Goal: Obtain resource: Download file/media

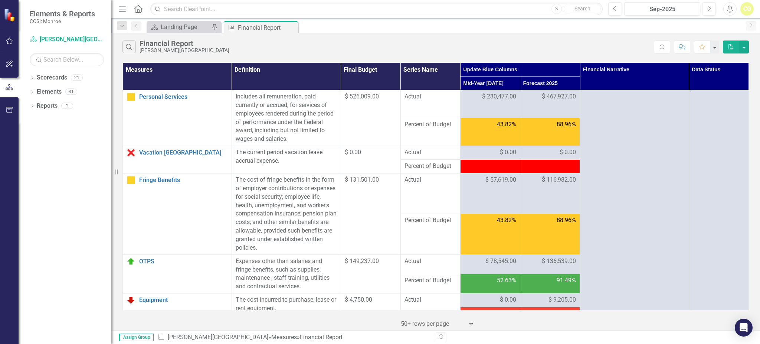
scroll to position [835, 0]
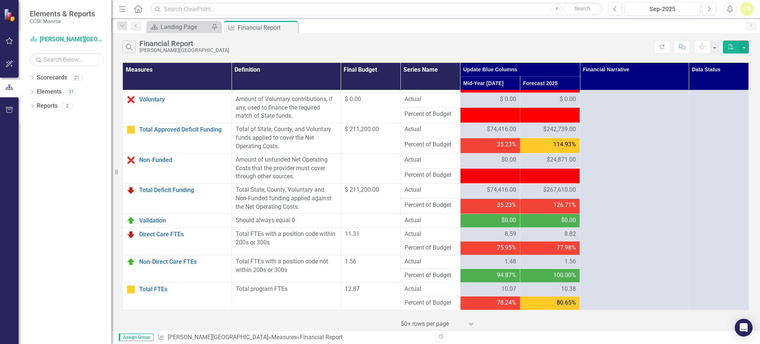
click at [136, 10] on icon "Home" at bounding box center [138, 9] width 10 height 8
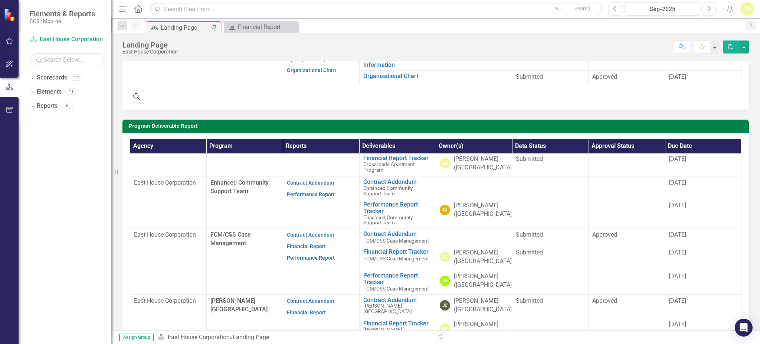
scroll to position [198, 0]
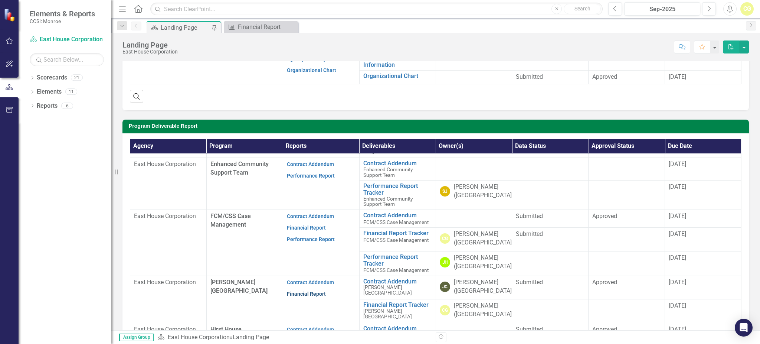
click at [295, 292] on link "Financial Report" at bounding box center [306, 294] width 39 height 6
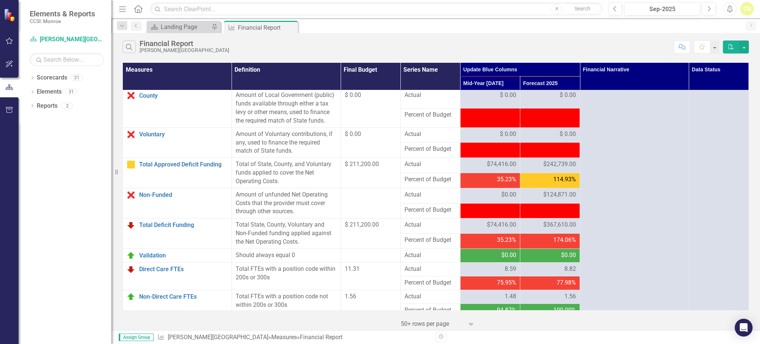
scroll to position [791, 0]
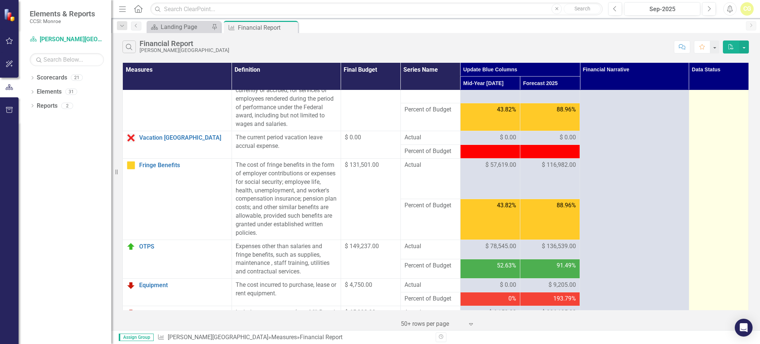
scroll to position [0, 0]
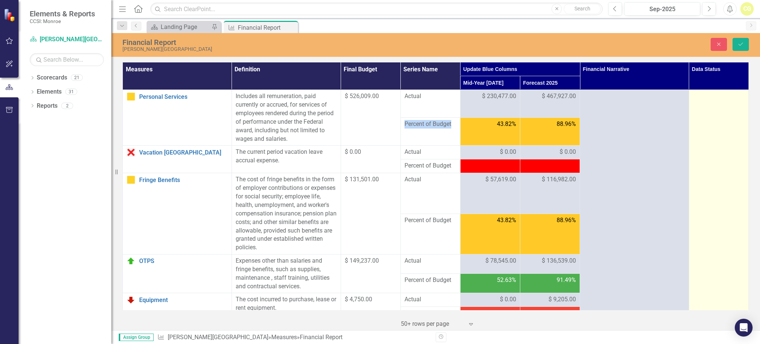
click at [702, 99] on div "Not Defined" at bounding box center [715, 99] width 34 height 9
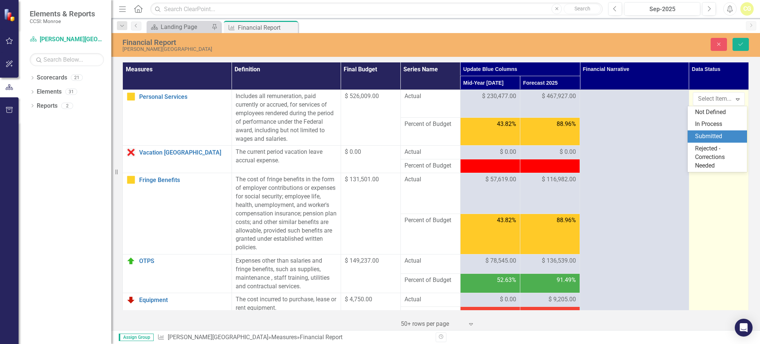
click at [707, 133] on div "Submitted" at bounding box center [718, 136] width 47 height 9
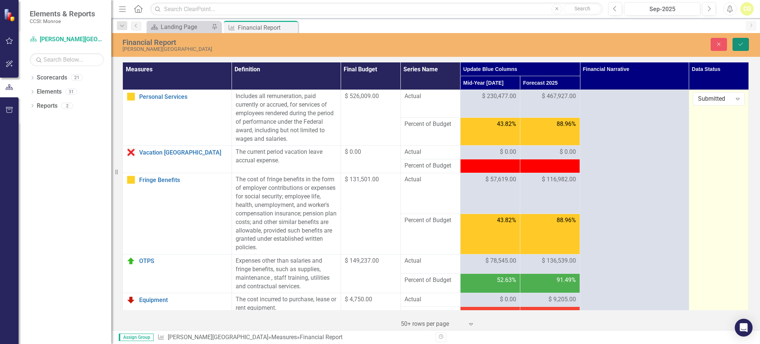
click at [742, 43] on icon "submit" at bounding box center [740, 44] width 4 height 3
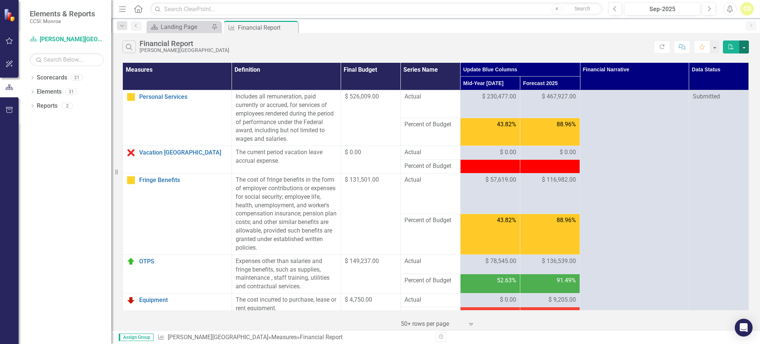
click at [746, 47] on button "button" at bounding box center [744, 46] width 10 height 13
click at [724, 76] on link "Excel Export to Excel" at bounding box center [719, 75] width 59 height 14
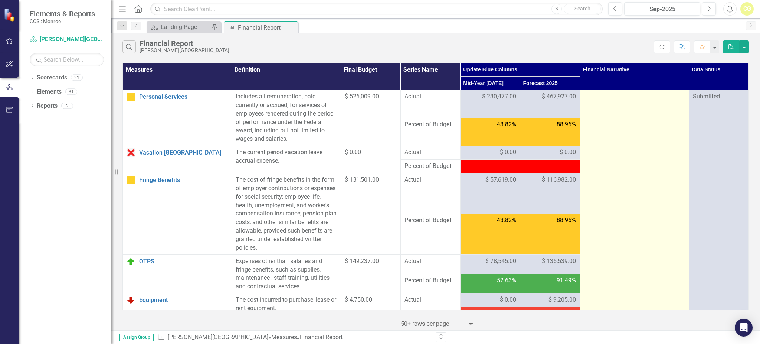
drag, startPoint x: 448, startPoint y: 82, endPoint x: 680, endPoint y: 187, distance: 254.9
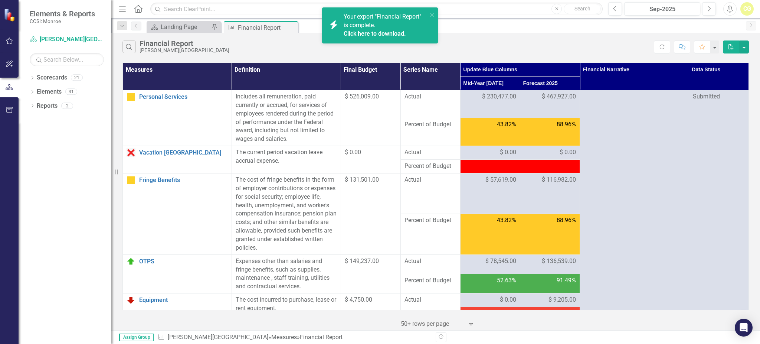
click at [370, 32] on link "Click here to download." at bounding box center [375, 33] width 62 height 7
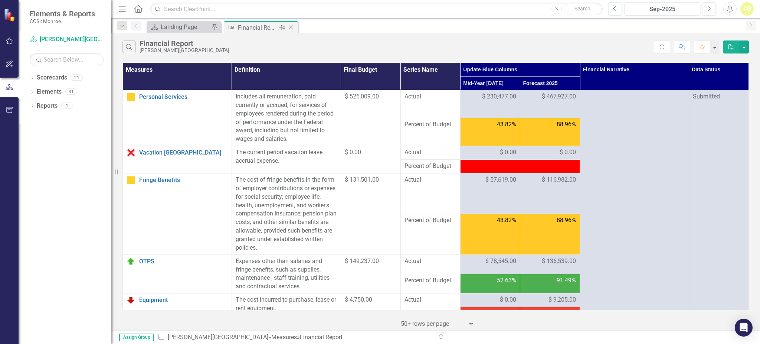
click at [291, 26] on icon "Close" at bounding box center [290, 27] width 7 height 6
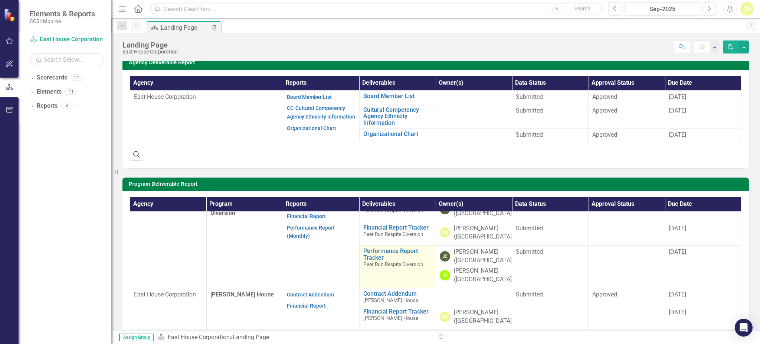
scroll to position [544, 0]
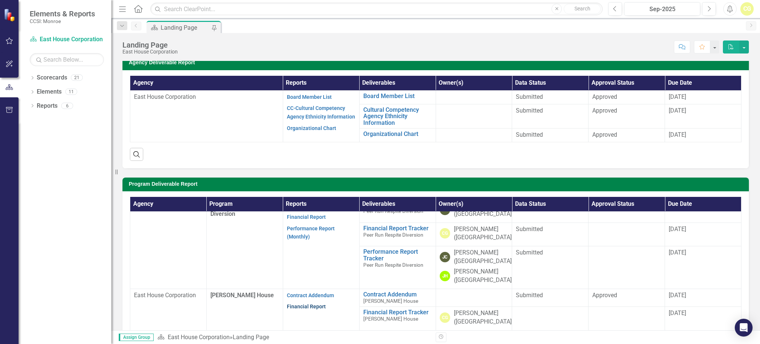
click at [311, 305] on link "Financial Report" at bounding box center [306, 306] width 39 height 6
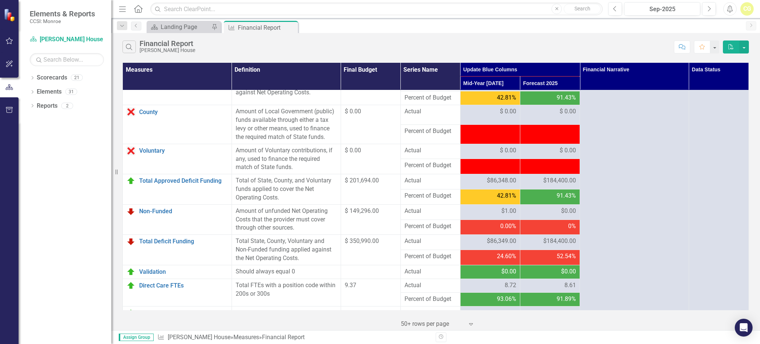
scroll to position [835, 0]
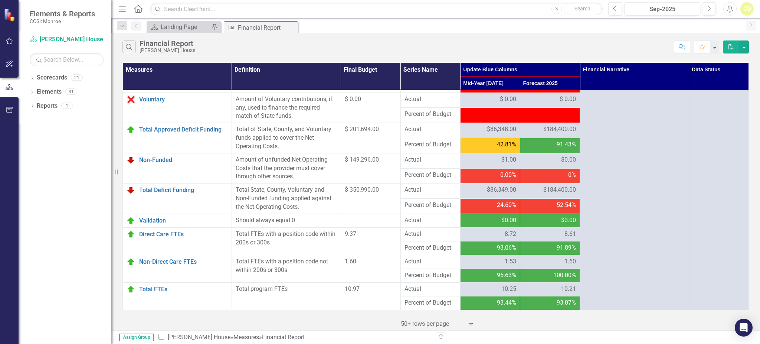
click at [748, 270] on div "Measures Definition Final Budget Series Name Update Blue Columns Financial Narr…" at bounding box center [435, 195] width 649 height 269
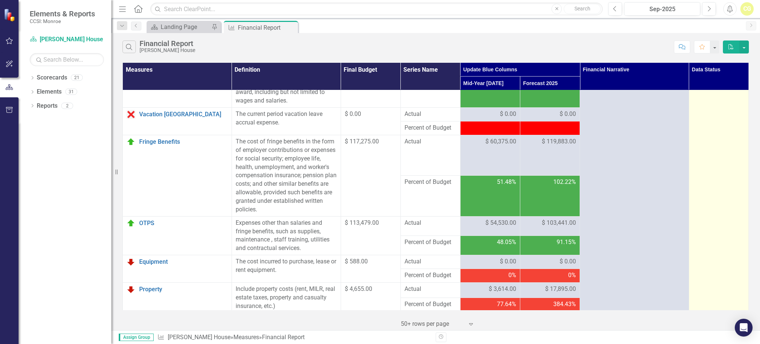
scroll to position [36, 0]
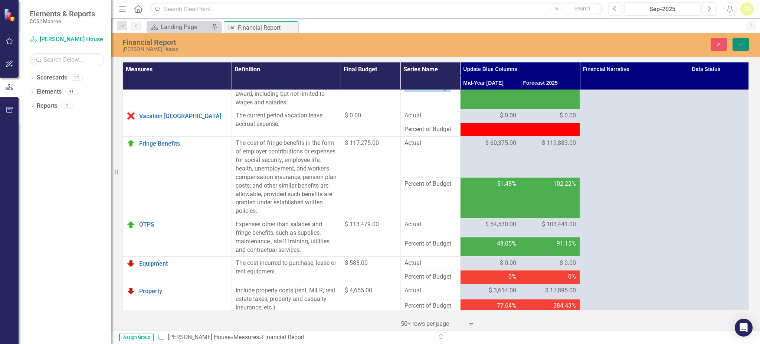
click at [739, 42] on icon "Save" at bounding box center [740, 44] width 7 height 5
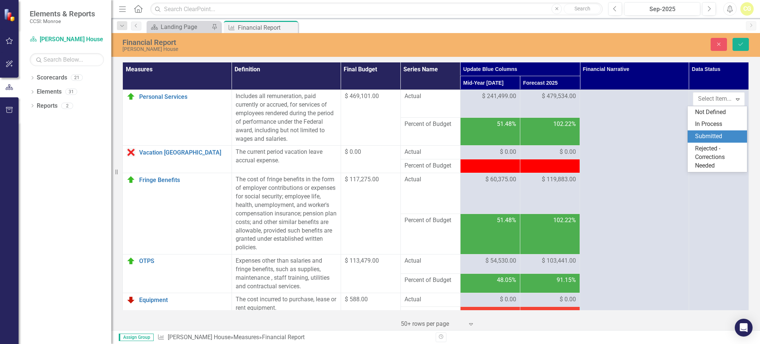
drag, startPoint x: 707, startPoint y: 132, endPoint x: 724, endPoint y: 72, distance: 62.8
click at [707, 133] on div "Submitted" at bounding box center [718, 136] width 47 height 9
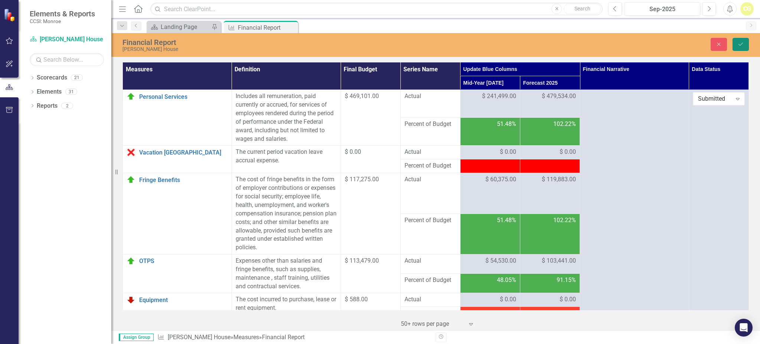
click at [740, 42] on icon "Save" at bounding box center [740, 44] width 7 height 5
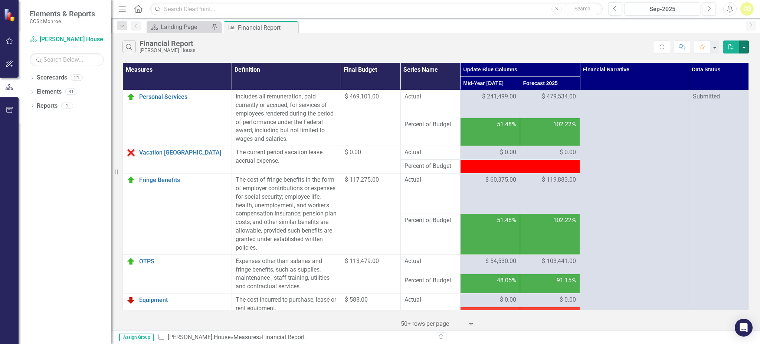
click at [742, 48] on button "button" at bounding box center [744, 46] width 10 height 13
drag, startPoint x: 717, startPoint y: 77, endPoint x: 723, endPoint y: 74, distance: 6.3
click at [717, 76] on link "Excel Export to Excel" at bounding box center [719, 75] width 59 height 14
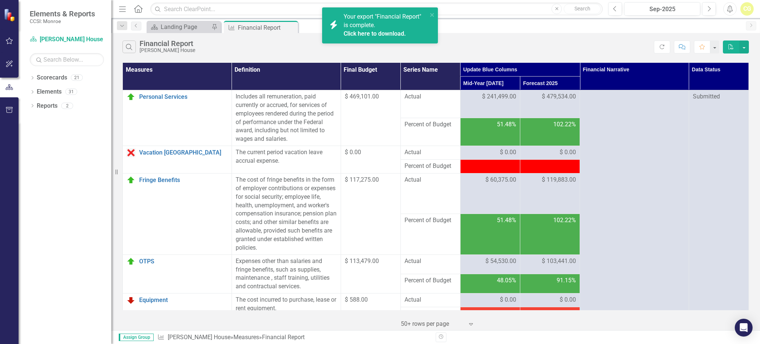
click at [363, 34] on link "Click here to download." at bounding box center [375, 33] width 62 height 7
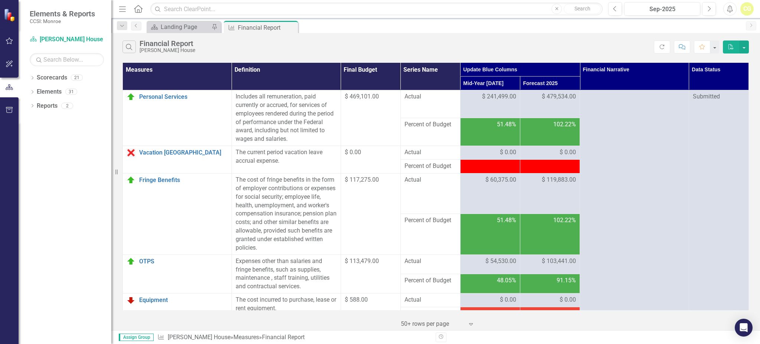
click at [750, 3] on div "CG" at bounding box center [746, 8] width 13 height 13
click at [720, 93] on link "Logout Log Out" at bounding box center [724, 94] width 59 height 14
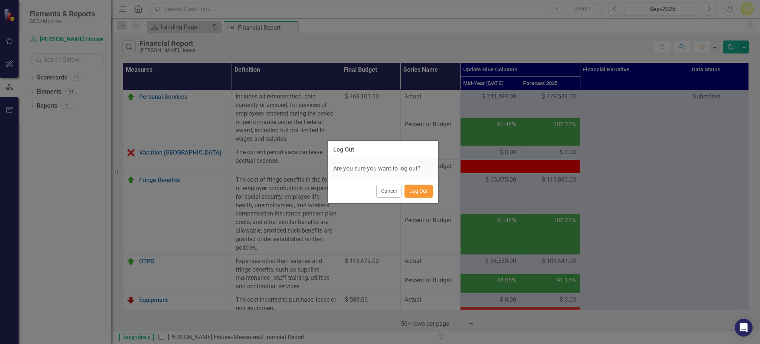
click at [417, 188] on button "Log Out" at bounding box center [418, 190] width 28 height 13
